Goal: Task Accomplishment & Management: Complete application form

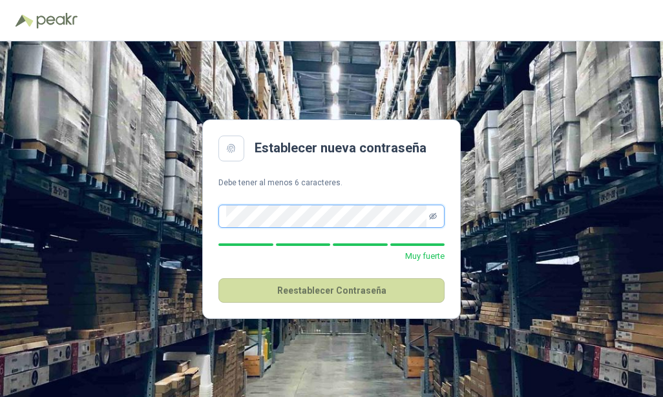
click at [434, 215] on icon "eye-invisible" at bounding box center [433, 216] width 8 height 6
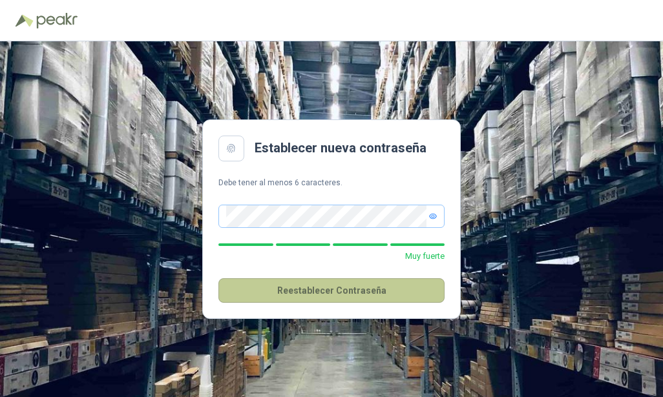
click at [332, 297] on button "Reestablecer Contraseña" at bounding box center [331, 291] width 226 height 25
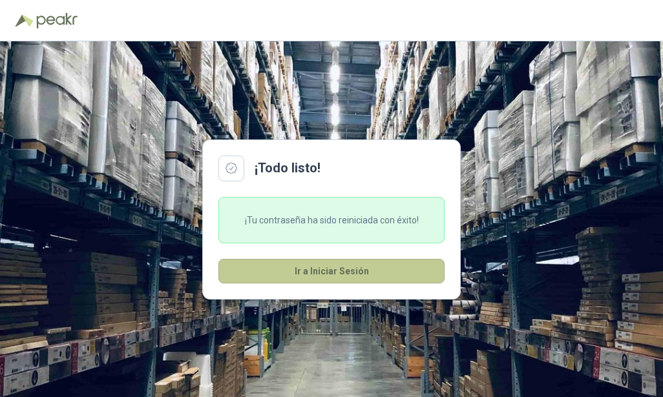
click at [313, 269] on button "Ir a Iniciar Sesión" at bounding box center [331, 271] width 226 height 25
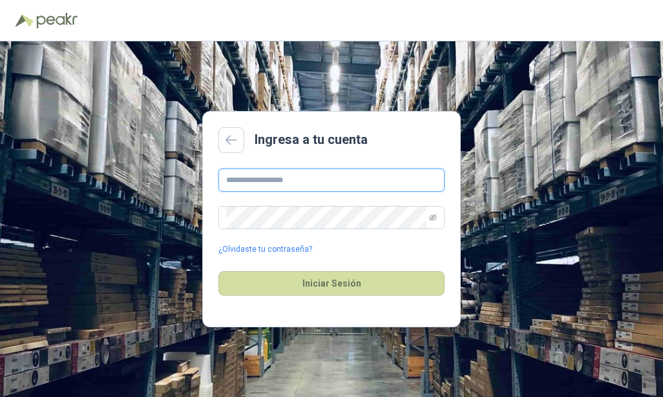
click at [306, 178] on input "text" at bounding box center [331, 180] width 226 height 23
type input "**********"
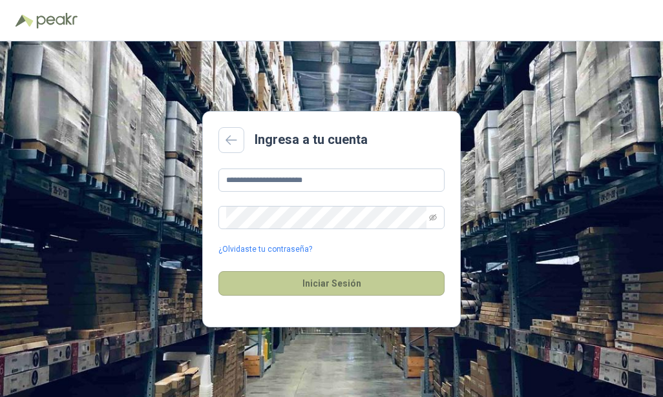
click at [326, 279] on button "Iniciar Sesión" at bounding box center [331, 283] width 226 height 25
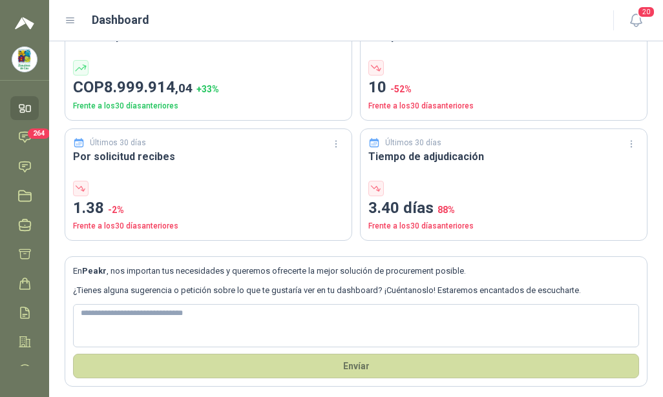
scroll to position [91, 0]
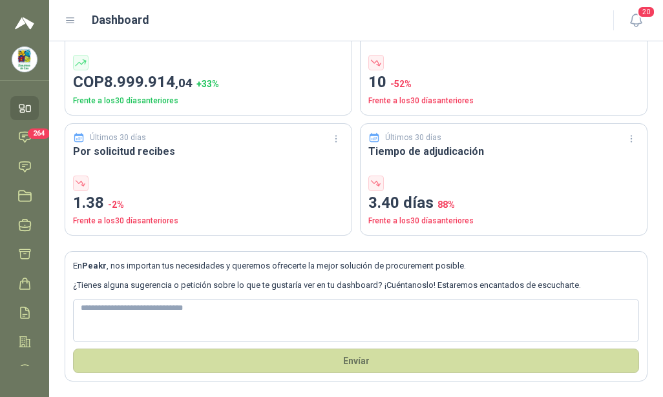
click at [16, 107] on link "Inicio" at bounding box center [24, 108] width 28 height 24
click at [21, 138] on icon at bounding box center [25, 138] width 14 height 14
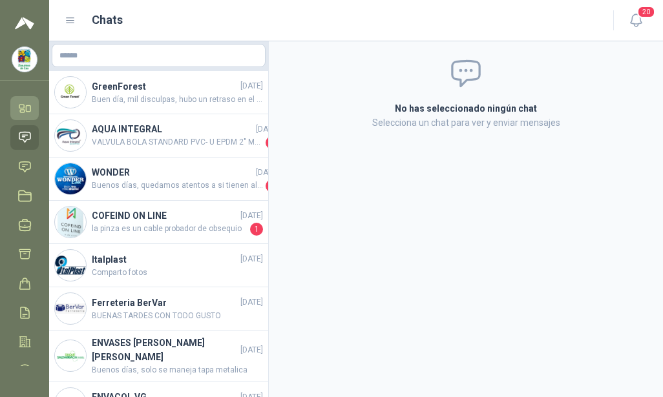
click at [24, 107] on icon at bounding box center [21, 106] width 5 height 3
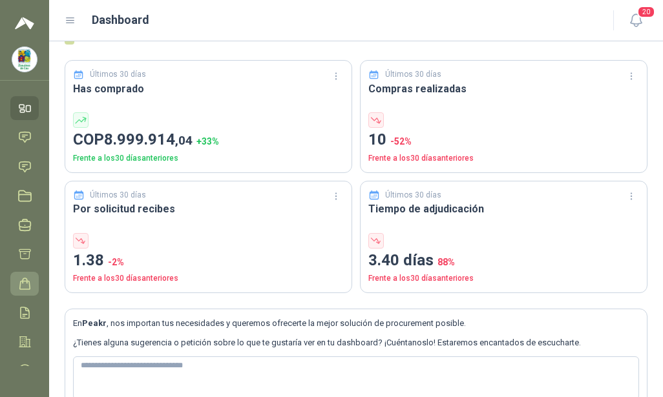
scroll to position [65, 0]
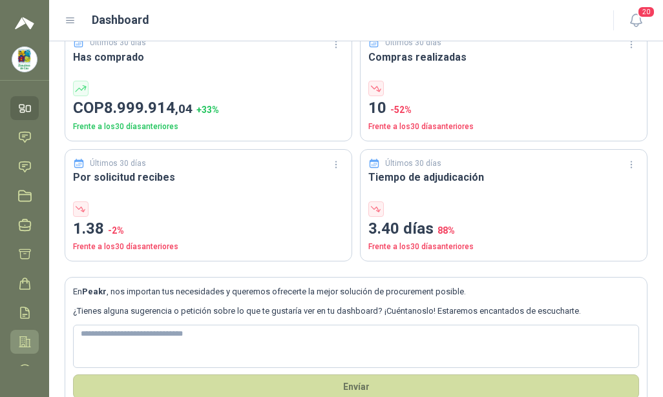
click at [23, 337] on icon at bounding box center [24, 342] width 11 height 10
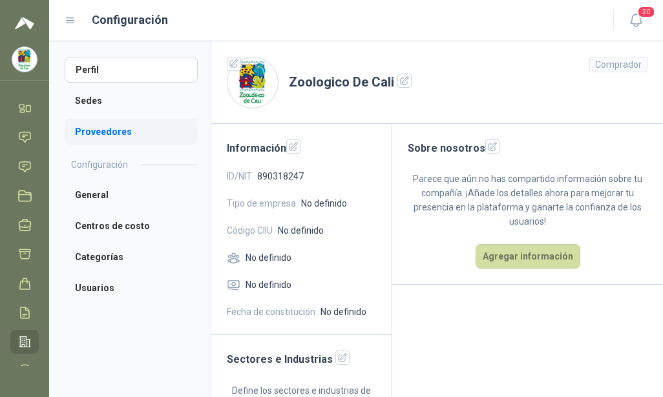
click at [92, 130] on li "Proveedores" at bounding box center [131, 132] width 133 height 26
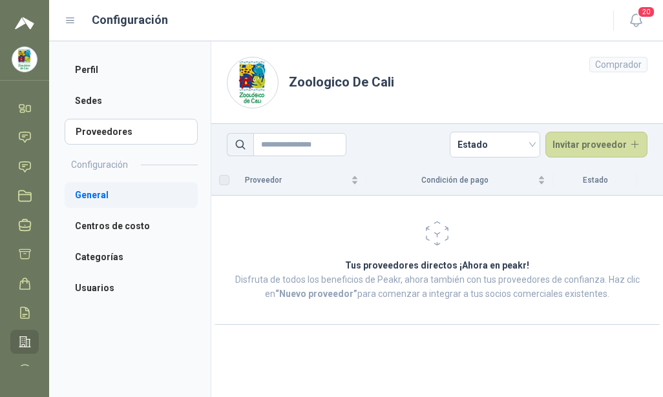
click at [91, 198] on li "General" at bounding box center [131, 195] width 133 height 26
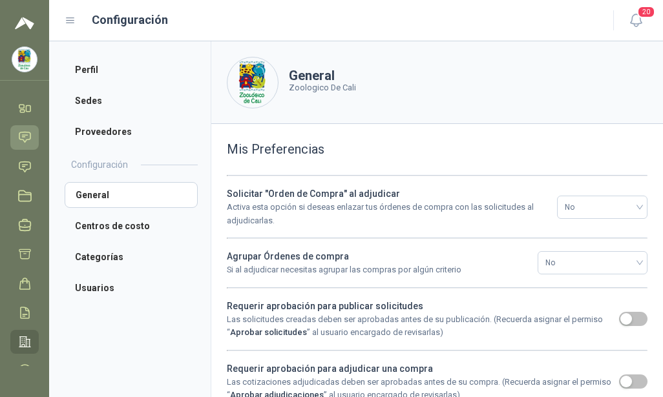
click at [22, 135] on icon at bounding box center [25, 138] width 14 height 14
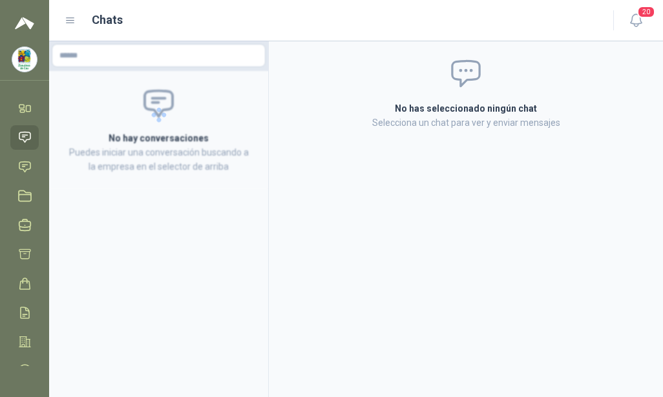
click at [20, 56] on img at bounding box center [24, 59] width 25 height 25
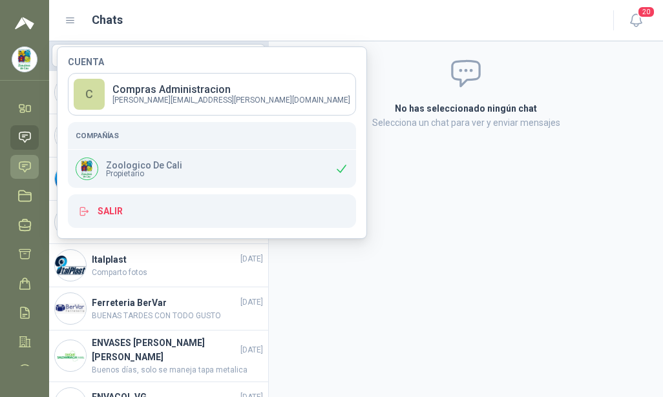
click at [27, 163] on icon at bounding box center [25, 167] width 14 height 14
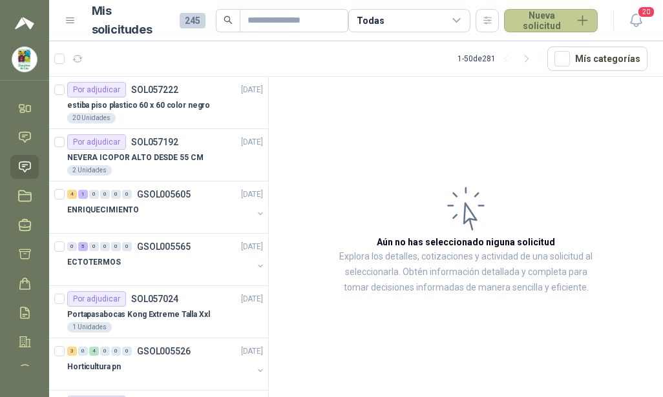
click at [532, 19] on button "Nueva solicitud" at bounding box center [551, 20] width 94 height 23
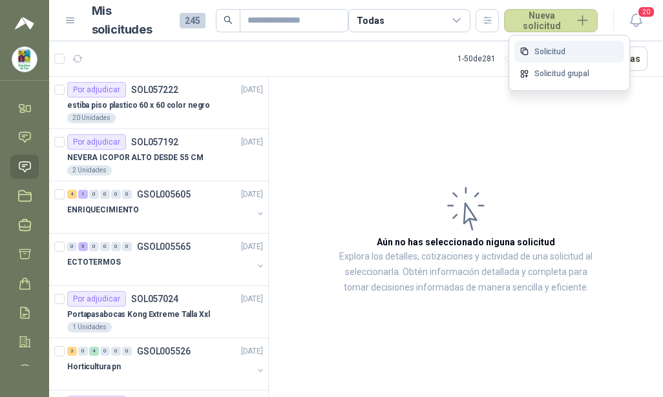
click at [553, 54] on link "Solicitud" at bounding box center [569, 52] width 110 height 23
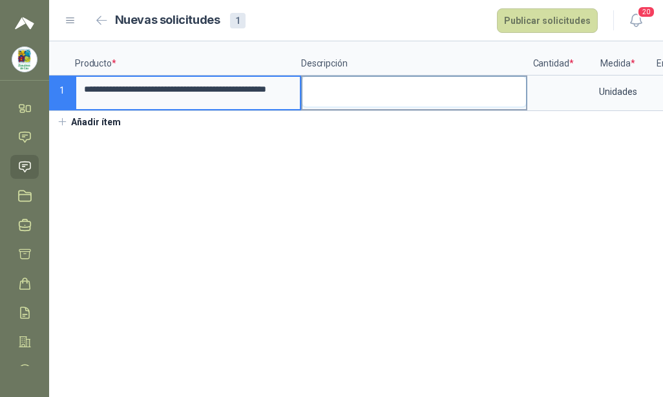
click at [343, 86] on textarea at bounding box center [414, 92] width 224 height 30
drag, startPoint x: 85, startPoint y: 87, endPoint x: 301, endPoint y: 90, distance: 215.9
click at [301, 90] on div "**********" at bounding box center [356, 76] width 614 height 70
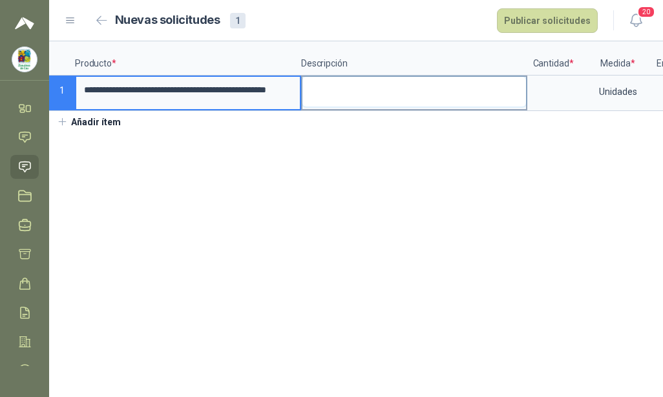
click at [328, 96] on textarea at bounding box center [414, 92] width 224 height 30
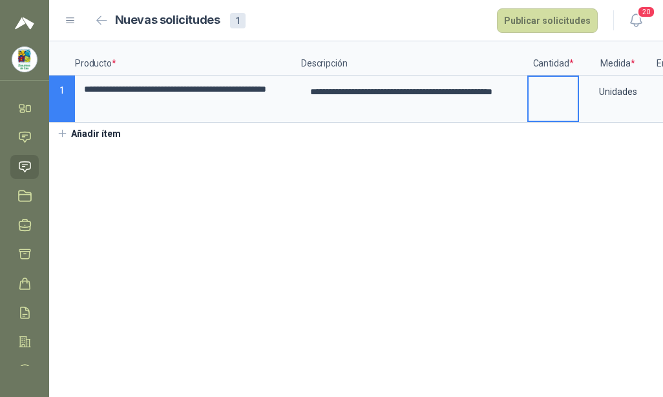
click at [547, 99] on input at bounding box center [553, 89] width 49 height 25
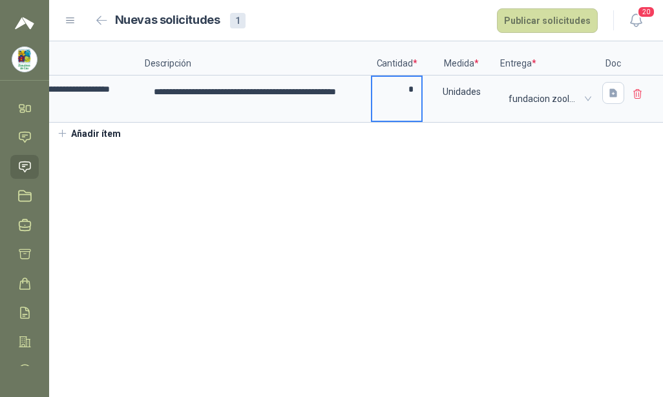
scroll to position [0, 157]
type input "*"
click at [605, 83] on button "button" at bounding box center [613, 93] width 22 height 22
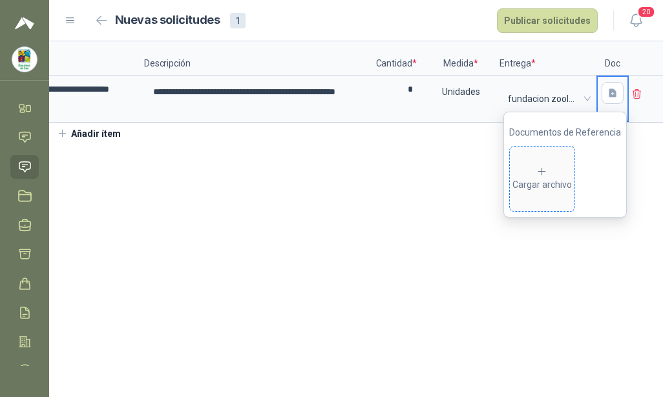
click at [532, 186] on div "Cargar archivo" at bounding box center [541, 179] width 59 height 26
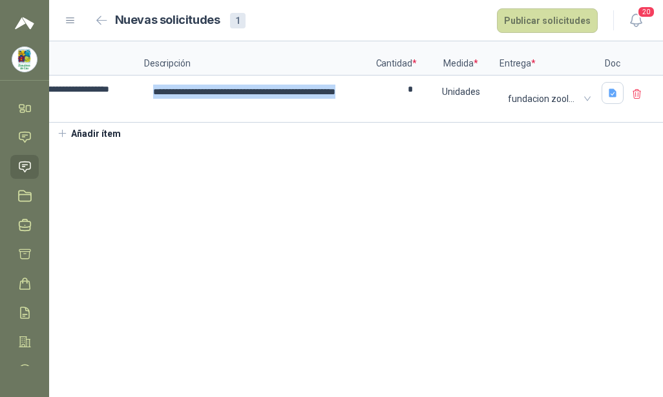
drag, startPoint x: 383, startPoint y: 121, endPoint x: 256, endPoint y: 129, distance: 126.9
click at [256, 123] on div "**********" at bounding box center [356, 81] width 614 height 81
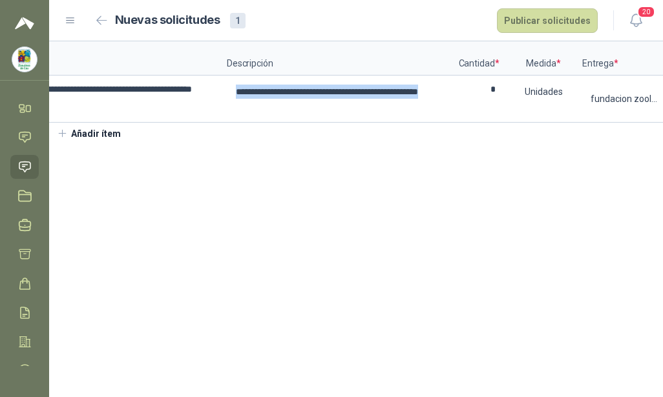
scroll to position [0, 72]
click at [538, 15] on button "Publicar solicitudes" at bounding box center [547, 20] width 101 height 25
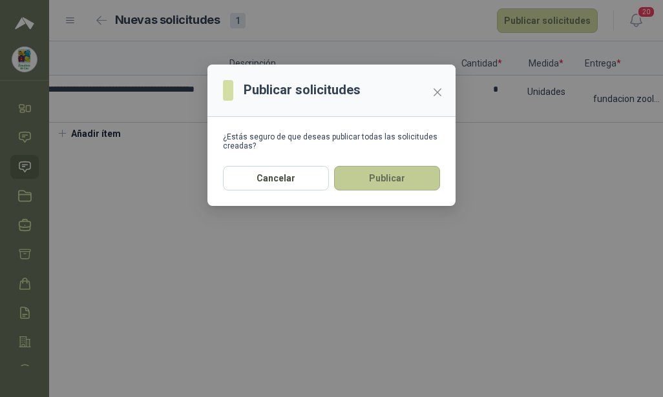
click at [421, 169] on button "Publicar" at bounding box center [387, 178] width 106 height 25
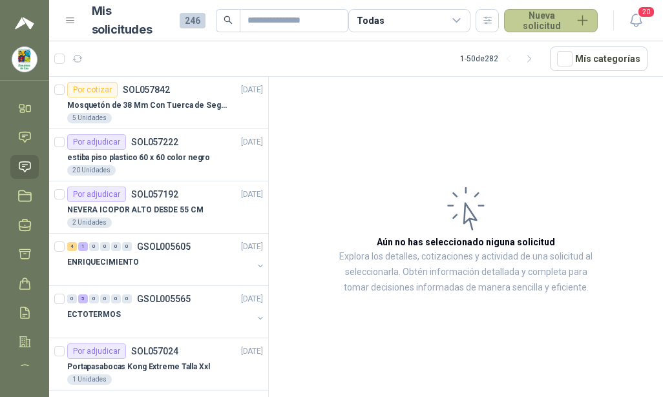
click at [537, 19] on button "Nueva solicitud" at bounding box center [551, 20] width 94 height 23
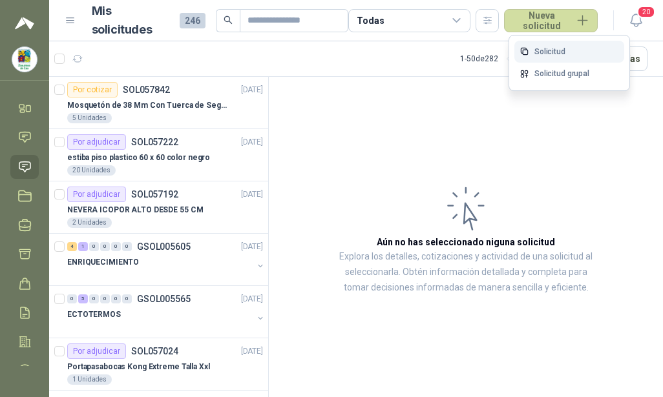
click at [543, 54] on link "Solicitud" at bounding box center [569, 52] width 110 height 23
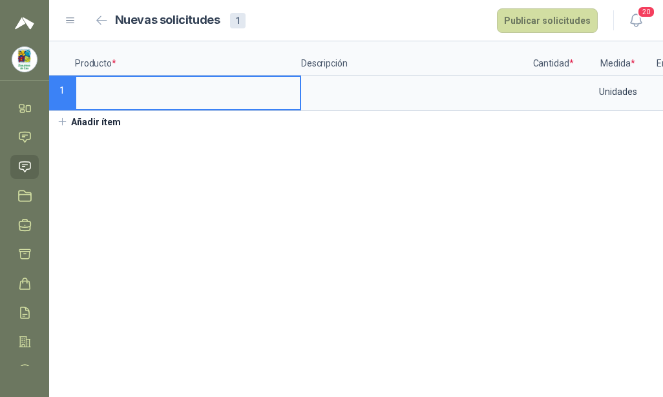
click at [149, 95] on input at bounding box center [188, 89] width 224 height 25
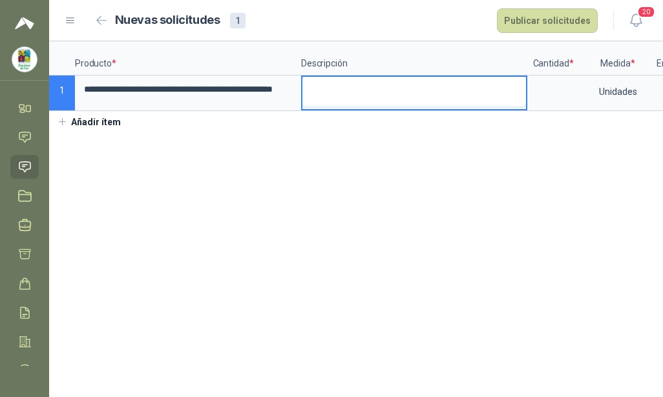
click at [350, 86] on textarea at bounding box center [414, 92] width 224 height 30
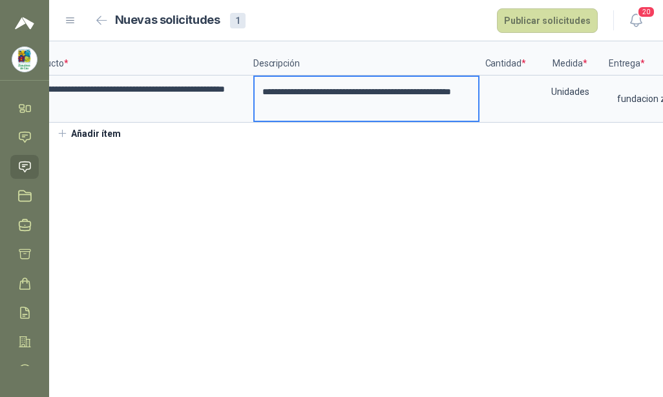
scroll to position [0, 50]
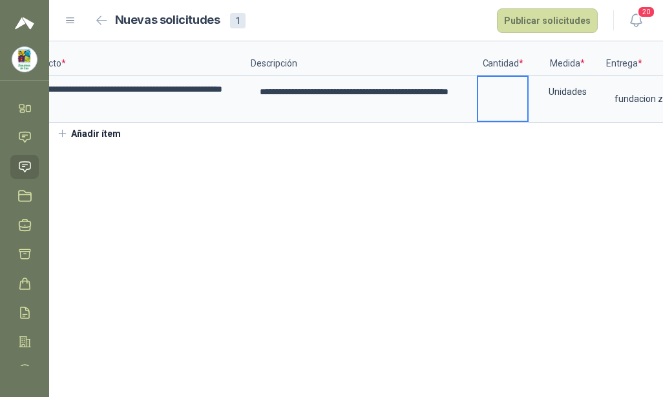
click at [516, 95] on input at bounding box center [502, 89] width 49 height 25
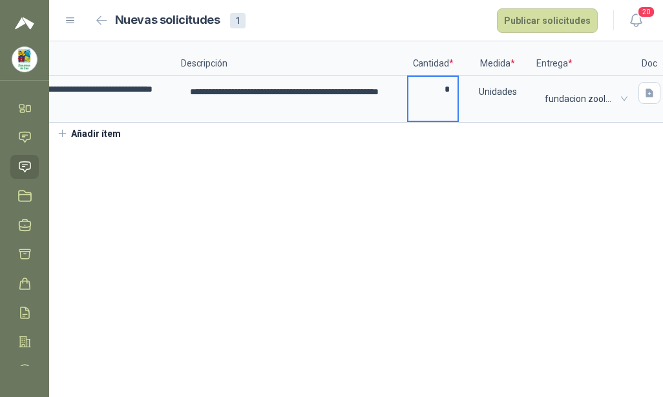
scroll to position [0, 121]
type input "*"
click at [344, 188] on section "**********" at bounding box center [356, 219] width 614 height 356
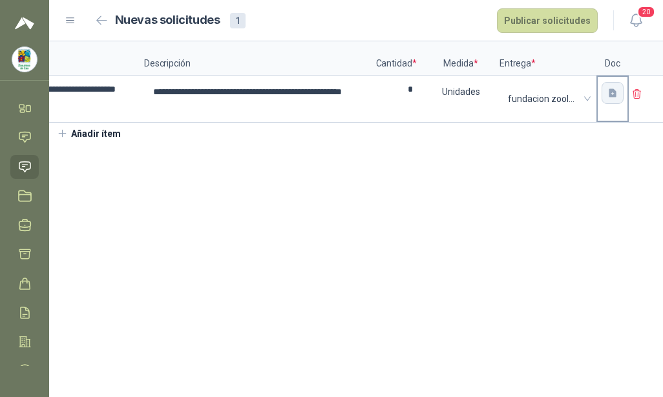
click at [615, 91] on icon "button" at bounding box center [613, 93] width 8 height 8
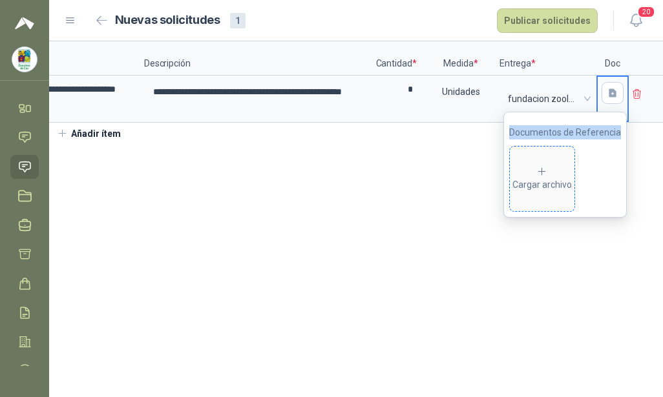
click at [538, 169] on div "Cargar archivo" at bounding box center [541, 179] width 59 height 26
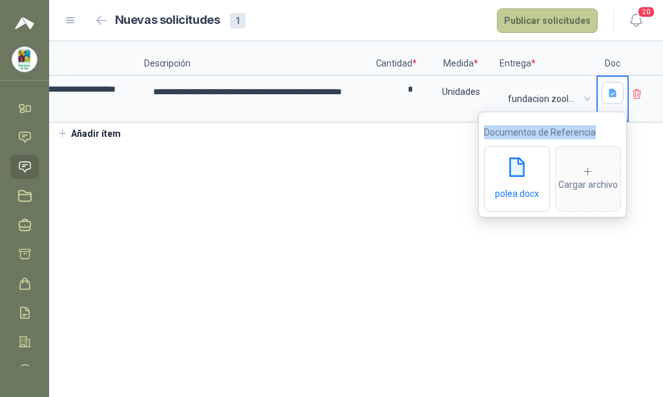
click at [544, 23] on button "Publicar solicitudes" at bounding box center [547, 20] width 101 height 25
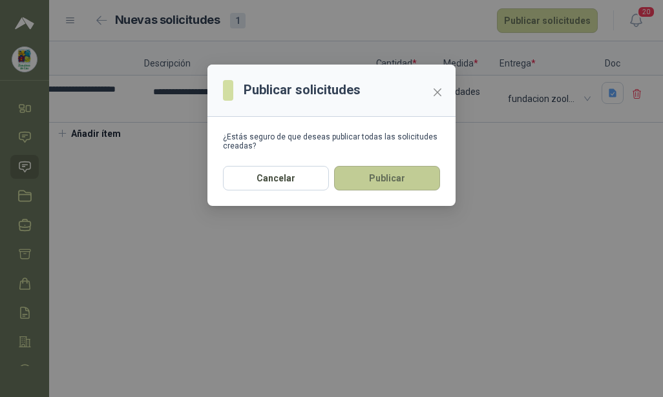
click at [379, 185] on button "Publicar" at bounding box center [387, 178] width 106 height 25
